Goal: Check status: Check status

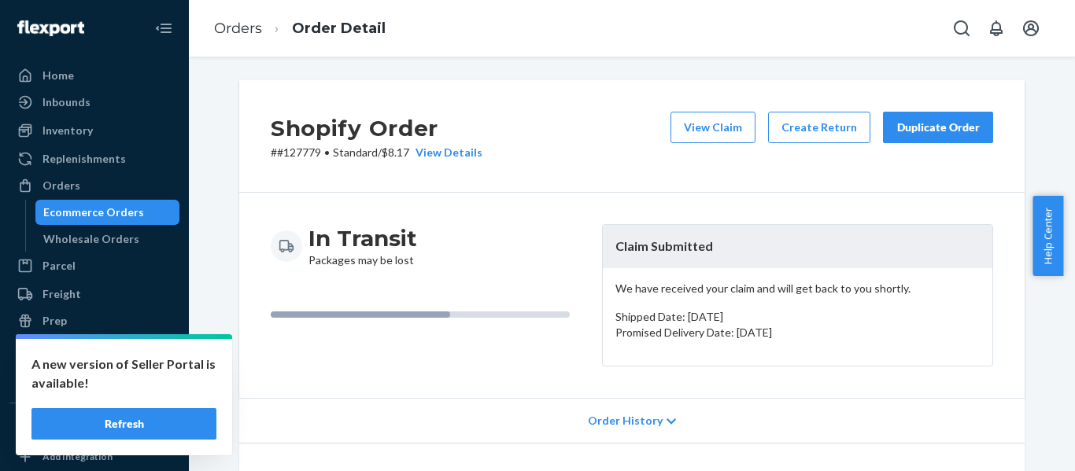
click at [63, 182] on div "Orders" at bounding box center [61, 186] width 38 height 16
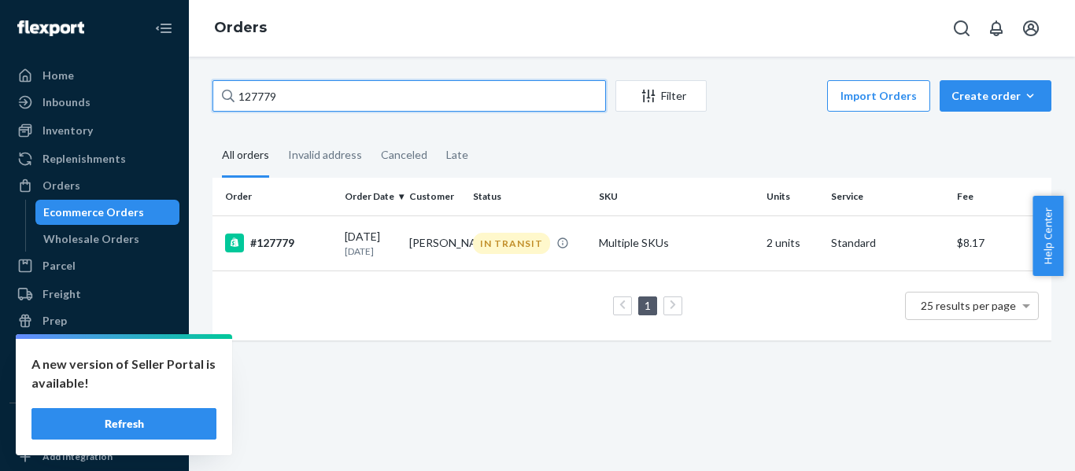
click at [404, 98] on input "127779" at bounding box center [408, 95] width 393 height 31
drag, startPoint x: 404, startPoint y: 98, endPoint x: 164, endPoint y: 65, distance: 243.0
click at [164, 65] on div "Home Inbounds Shipping Plans Problems Inventory Products Replenishments Orders …" at bounding box center [537, 235] width 1075 height 471
paste input "6031"
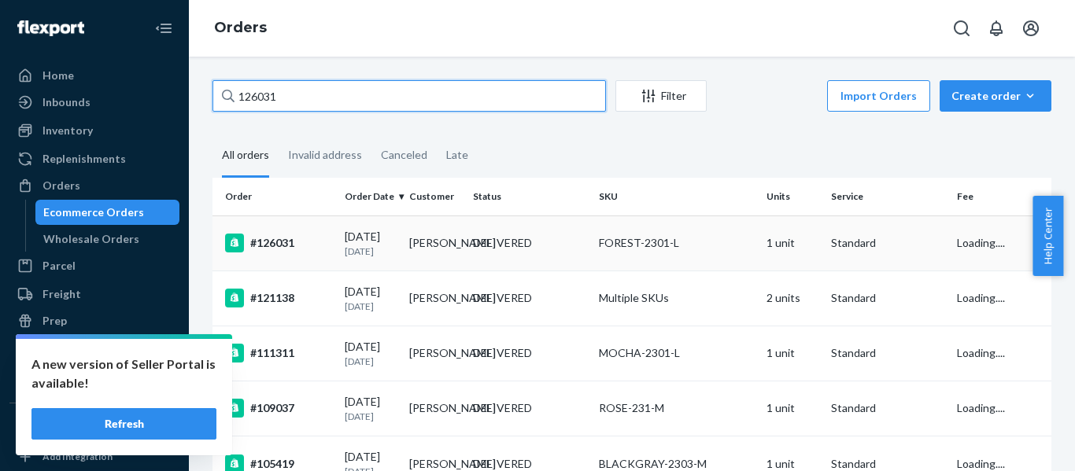
type input "126031"
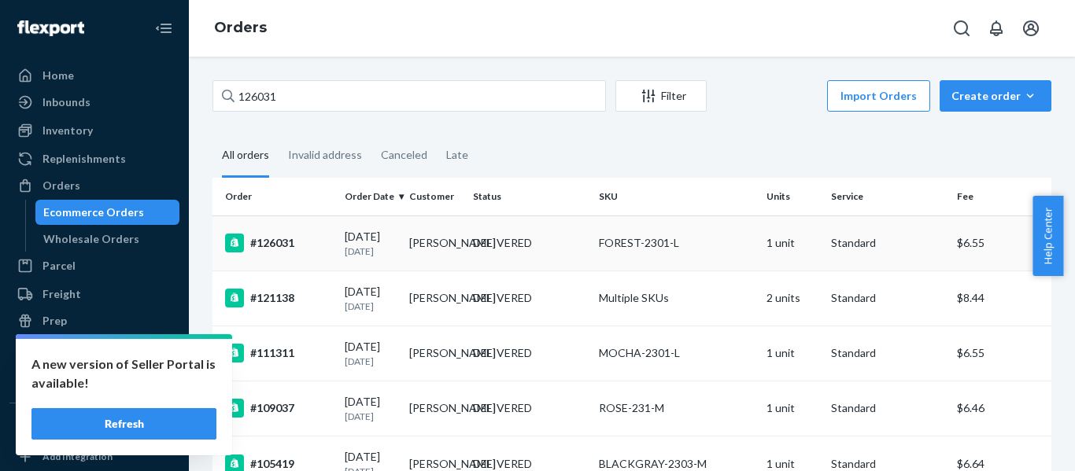
click at [293, 252] on div "#126031" at bounding box center [278, 243] width 107 height 19
